Goal: Find specific fact

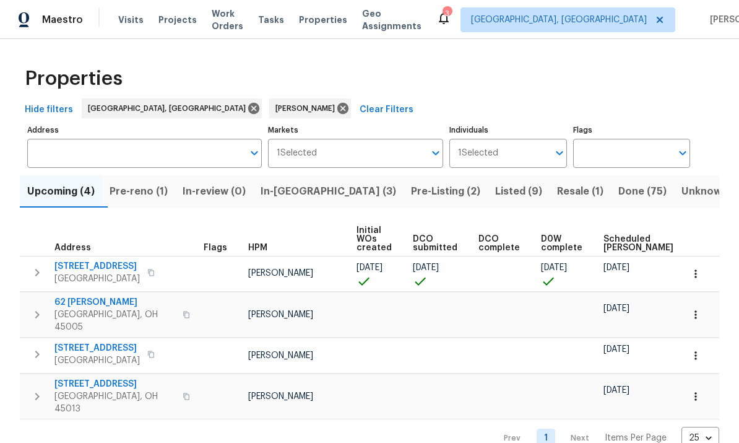
click at [303, 195] on span "In-reno (3)" at bounding box center [329, 191] width 136 height 17
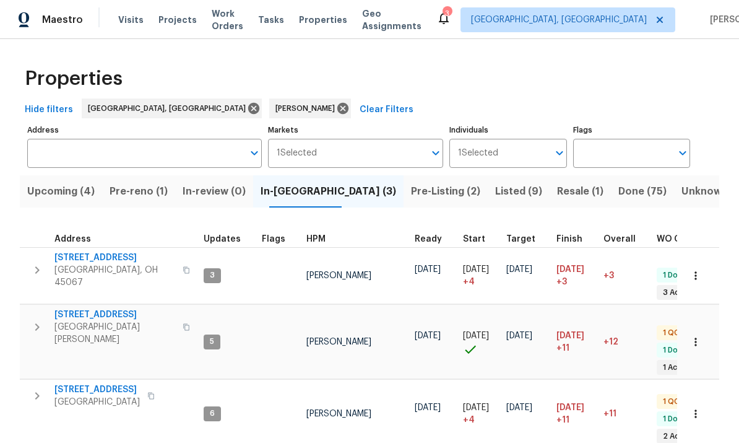
click at [77, 254] on span "801 Prescott Cir" at bounding box center [114, 257] width 121 height 12
click at [37, 253] on button "button" at bounding box center [37, 269] width 25 height 37
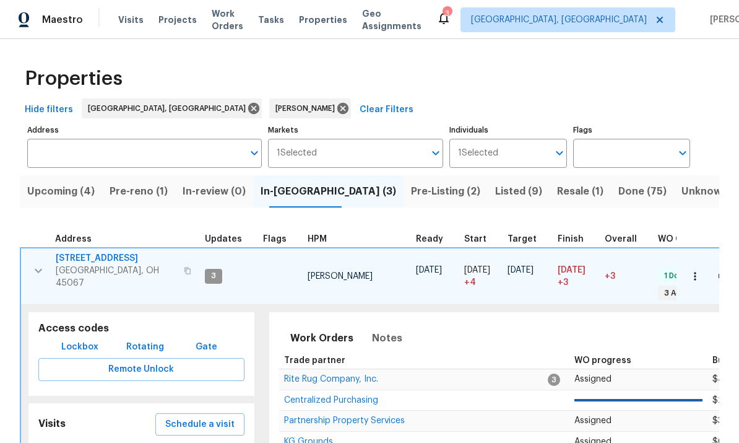
click at [89, 339] on span "Lockbox" at bounding box center [79, 346] width 37 height 15
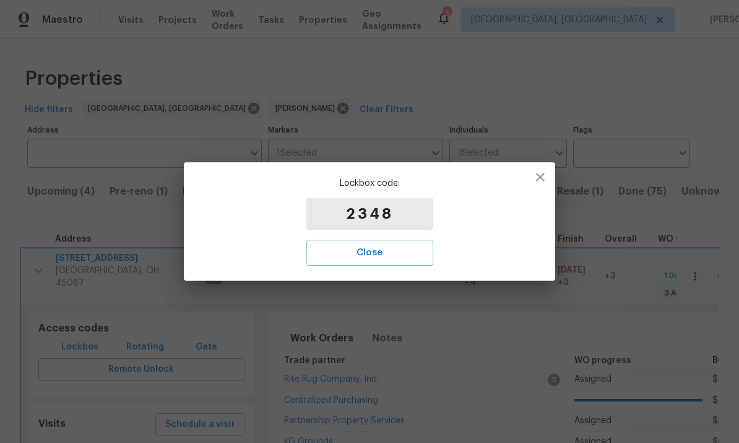
click at [388, 211] on p "2348" at bounding box center [370, 214] width 127 height 32
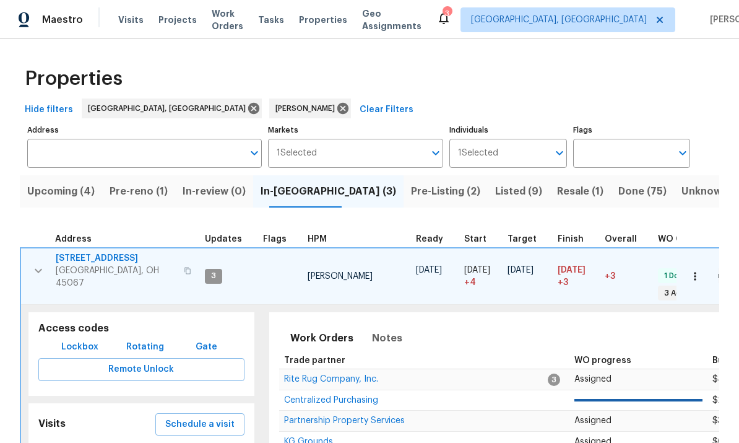
scroll to position [10, 0]
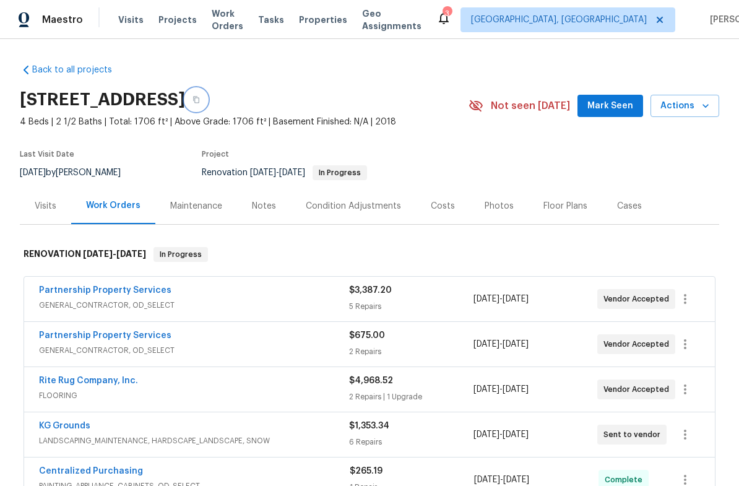
click at [207, 98] on button "button" at bounding box center [196, 100] width 22 height 22
